Goal: Register for event/course: Sign up to attend an event or enroll in a course

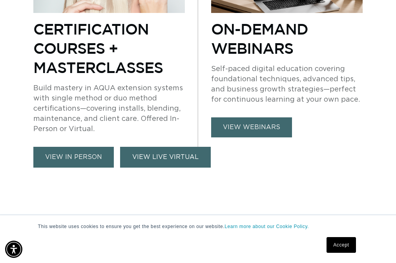
scroll to position [0, 681]
click at [175, 154] on link "VIEW LIVE VIRTUAL" at bounding box center [165, 157] width 91 height 21
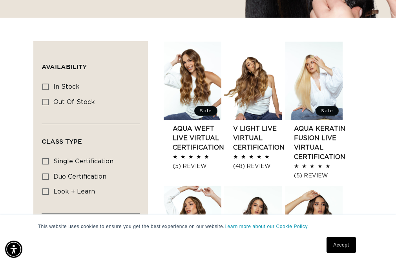
scroll to position [0, 681]
click at [353, 243] on link "Accept" at bounding box center [341, 245] width 29 height 16
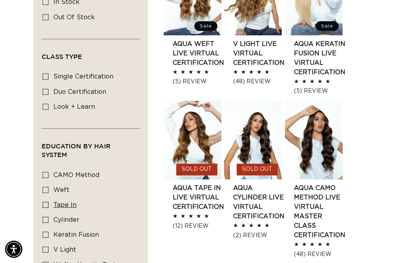
click at [47, 208] on icon at bounding box center [45, 205] width 6 height 6
click at [47, 208] on input "Tape In Tape In (1 product)" at bounding box center [45, 205] width 6 height 6
checkbox input "true"
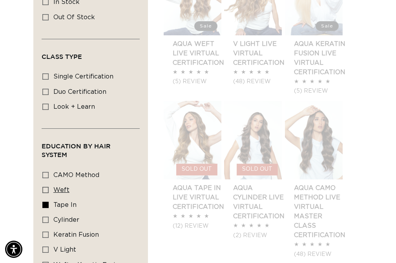
click at [47, 190] on icon at bounding box center [45, 190] width 6 height 6
click at [47, 190] on input "Weft Weft (1 product)" at bounding box center [45, 190] width 6 height 6
checkbox input "true"
